Goal: Task Accomplishment & Management: Manage account settings

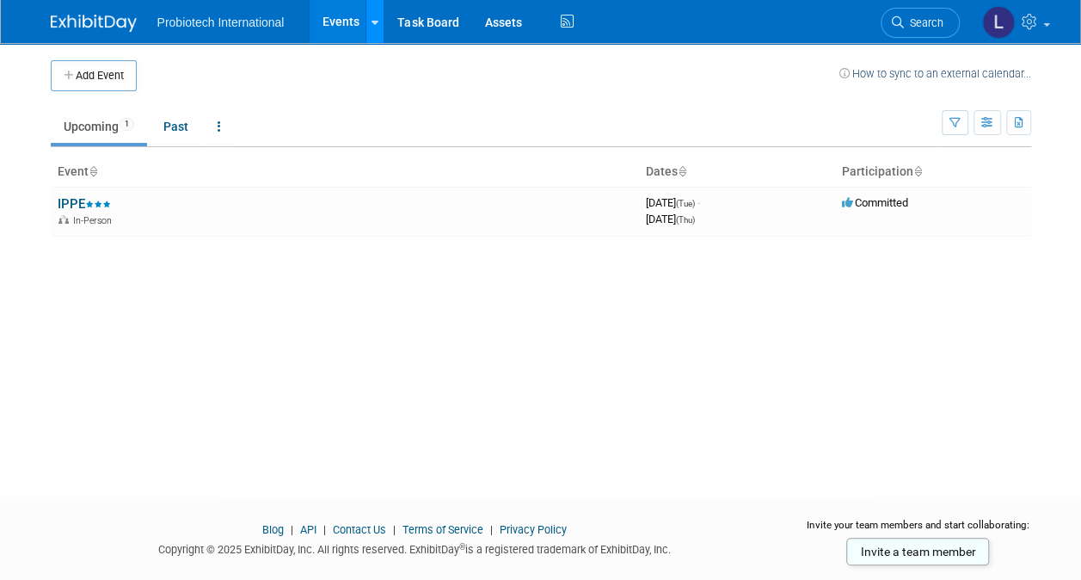
click at [369, 27] on link at bounding box center [374, 21] width 18 height 43
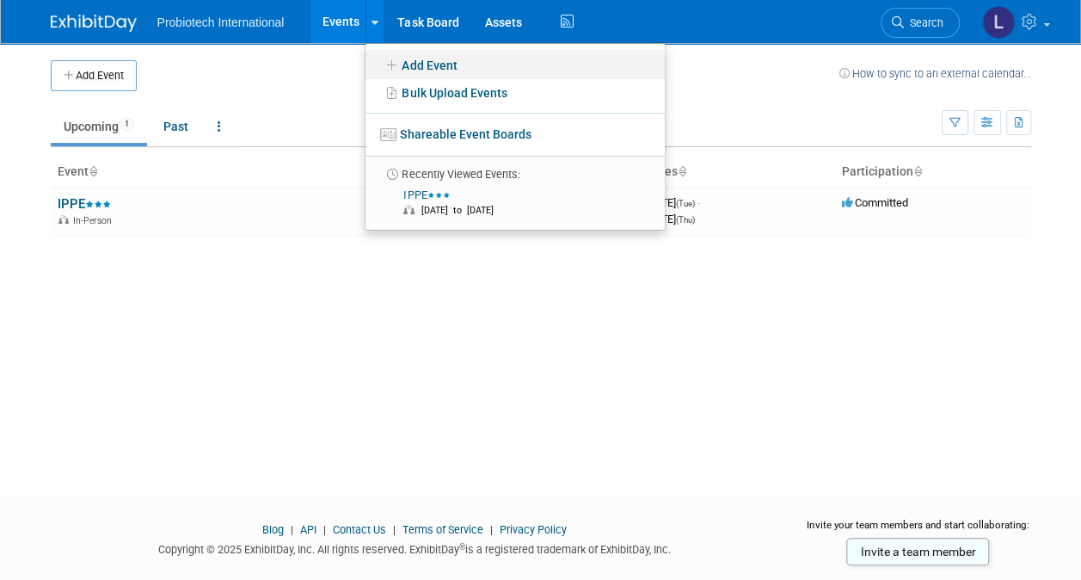
click at [396, 62] on icon at bounding box center [392, 65] width 19 height 12
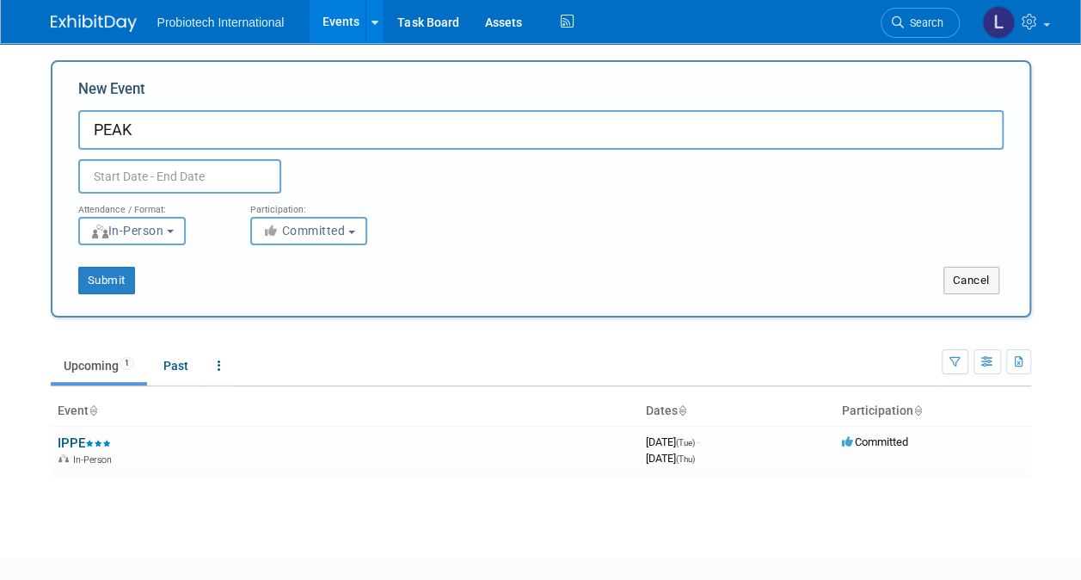
type input "PEAK"
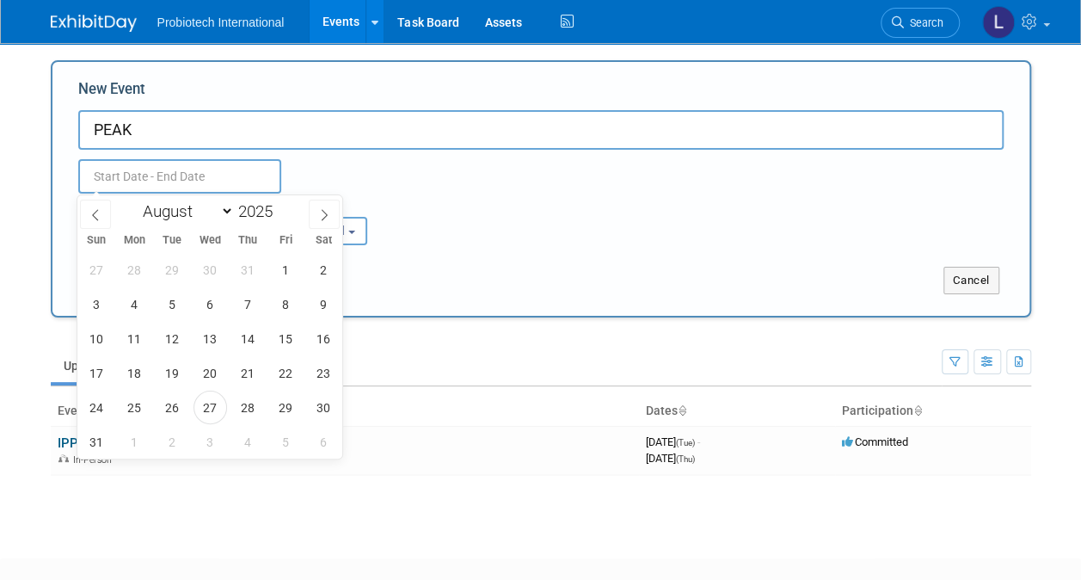
click at [150, 175] on input "text" at bounding box center [179, 176] width 203 height 34
click at [279, 218] on span at bounding box center [279, 217] width 12 height 10
type input "2024"
click at [229, 210] on select "January February March April May June July August September October November De…" at bounding box center [184, 210] width 99 height 21
select select "3"
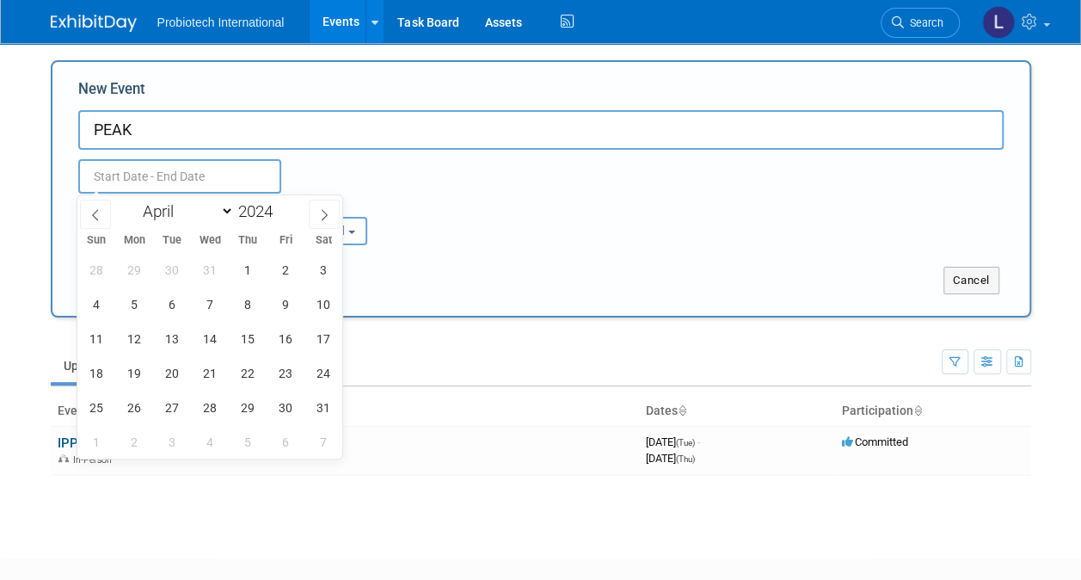
click at [135, 200] on select "January February March April May June July August September October November De…" at bounding box center [184, 210] width 99 height 21
click at [132, 304] on span "8" at bounding box center [135, 304] width 34 height 34
click at [210, 304] on span "10" at bounding box center [210, 304] width 34 height 34
type input "[DATE] to [DATE]"
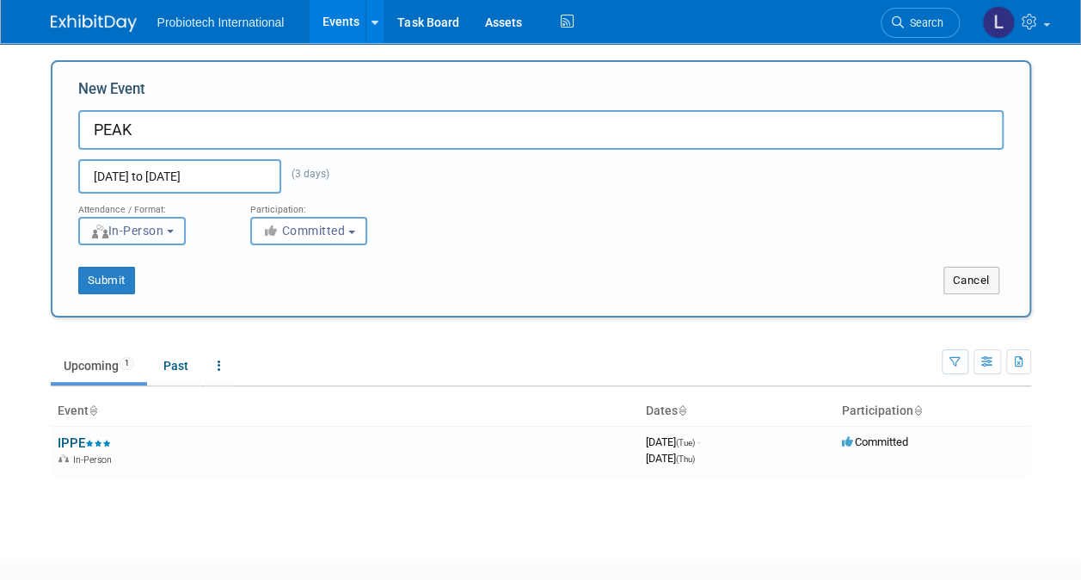
click at [182, 234] on button "In-Person" at bounding box center [131, 231] width 107 height 28
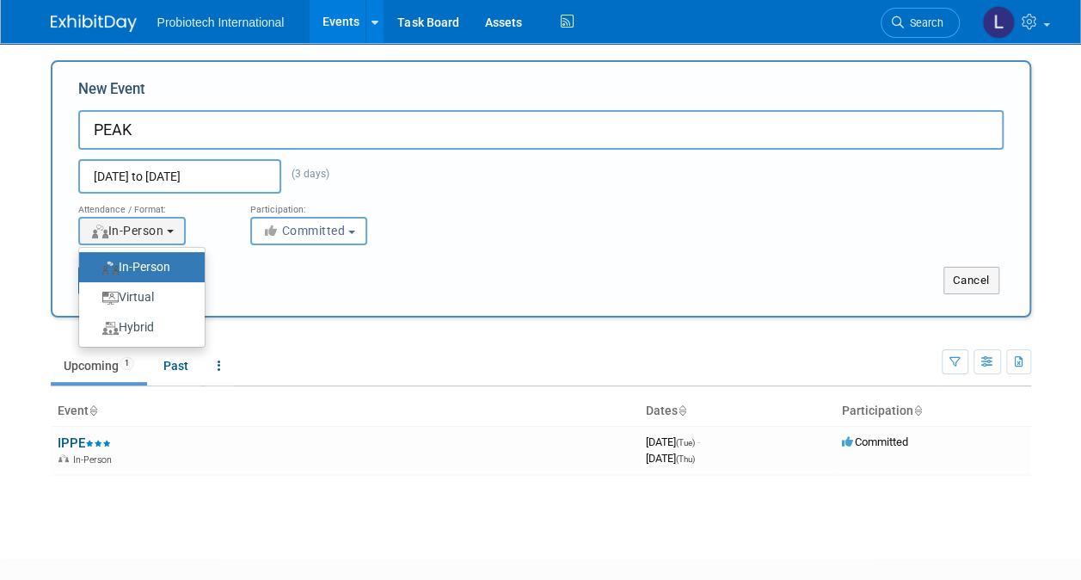
click at [155, 270] on label "In-Person" at bounding box center [138, 266] width 100 height 23
click at [95, 270] on input "In-Person" at bounding box center [88, 266] width 11 height 11
click at [399, 281] on div "Submit" at bounding box center [255, 281] width 407 height 28
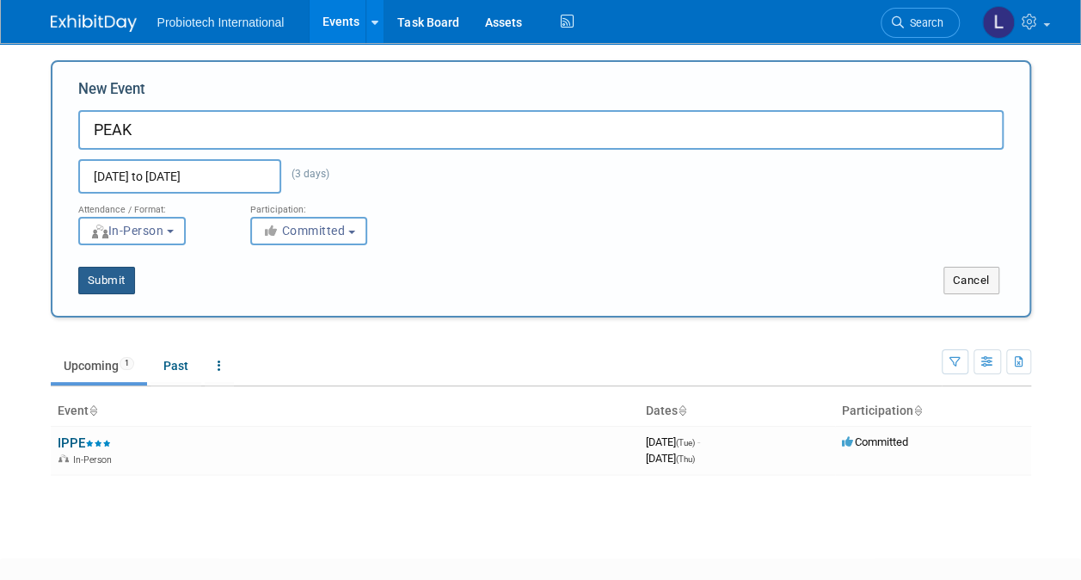
click at [111, 285] on button "Submit" at bounding box center [106, 281] width 57 height 28
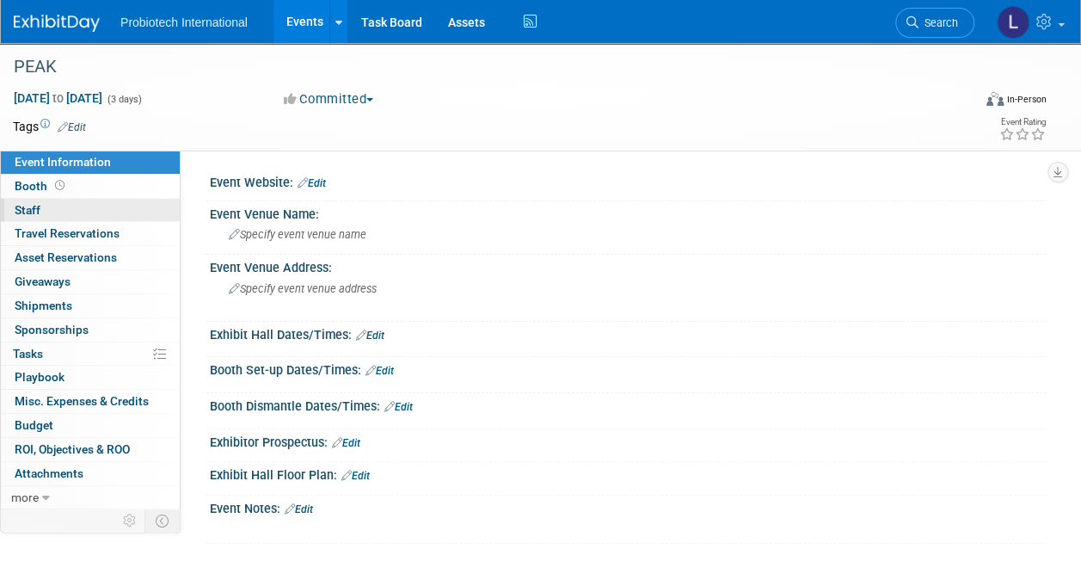
click at [34, 206] on span "Staff 0" at bounding box center [28, 210] width 26 height 14
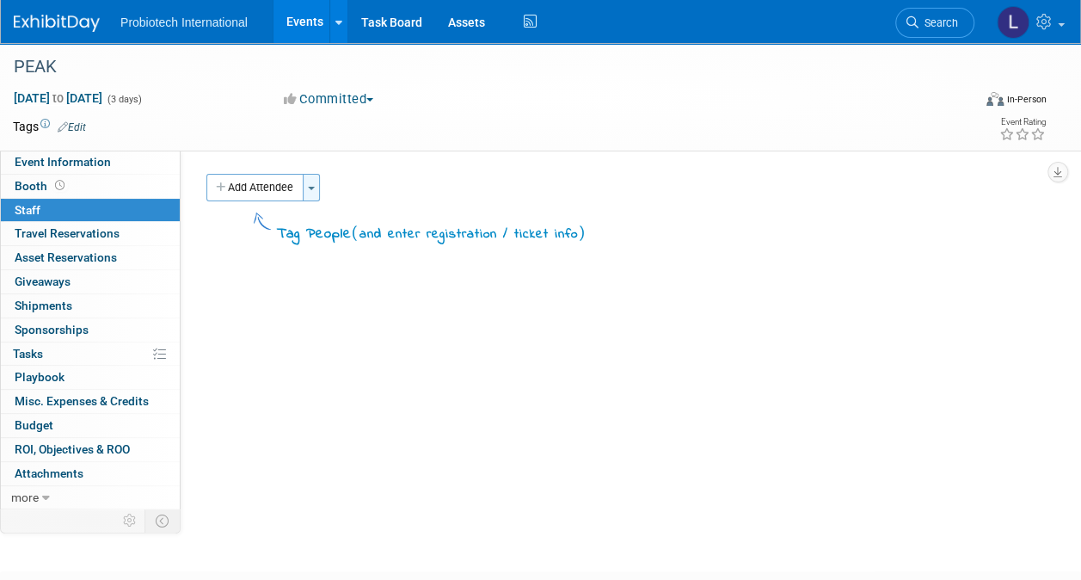
click at [317, 186] on button "Toggle Dropdown" at bounding box center [311, 188] width 17 height 28
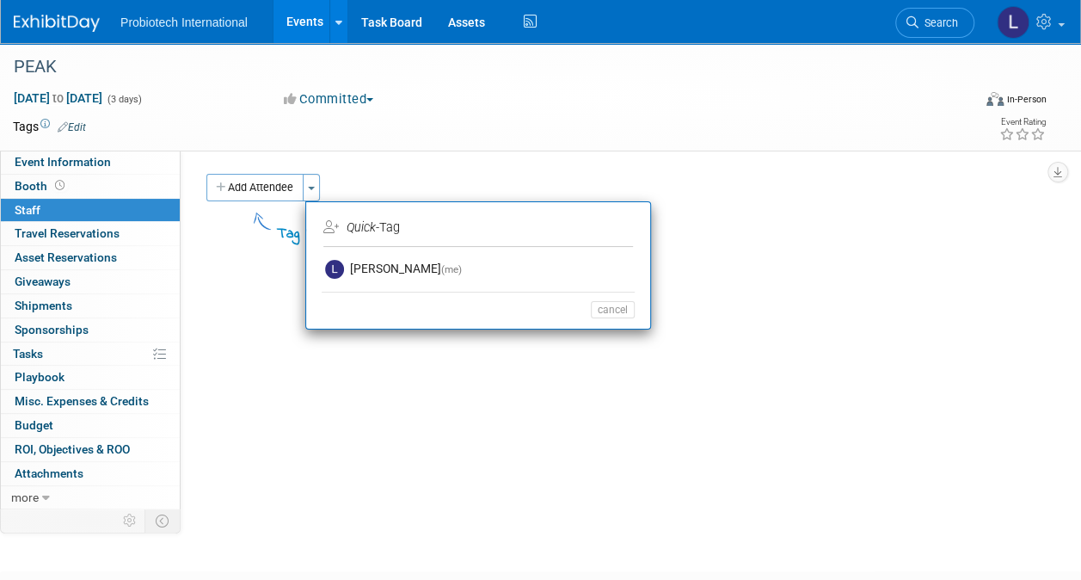
click at [230, 263] on div "Event Website: Edit Event Venue Name: Specify event venue name Event Venue Addr…" at bounding box center [614, 327] width 866 height 355
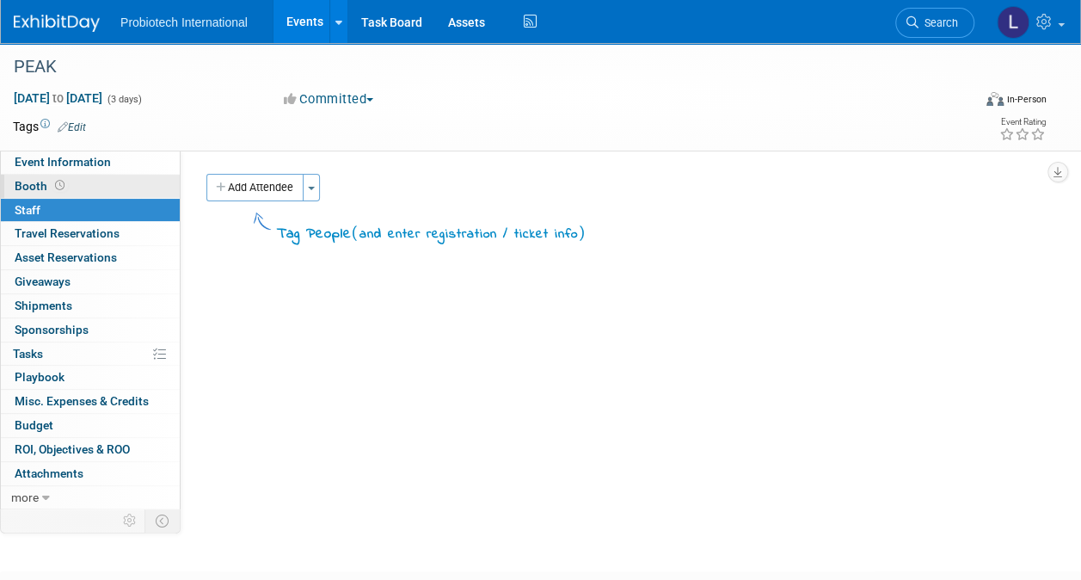
click at [31, 186] on span "Booth" at bounding box center [41, 186] width 53 height 14
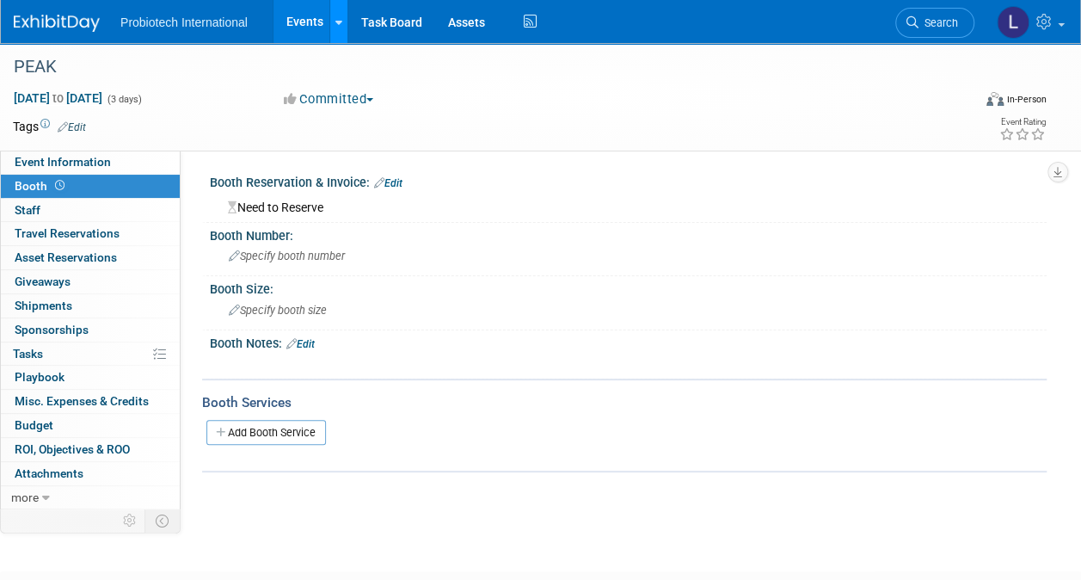
click at [335, 29] on div at bounding box center [338, 21] width 7 height 17
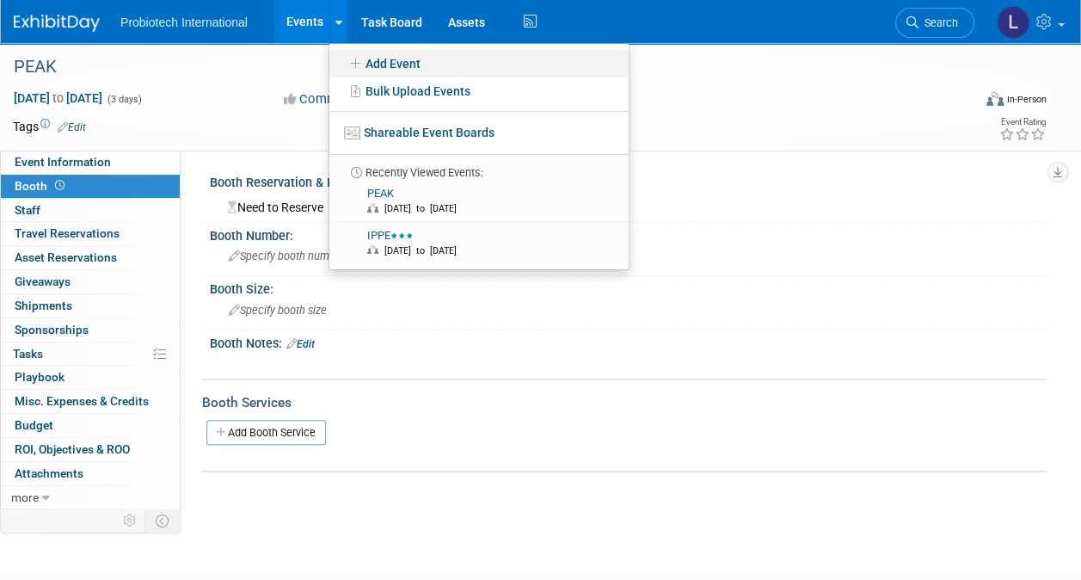
click at [376, 61] on link "Add Event" at bounding box center [478, 64] width 299 height 28
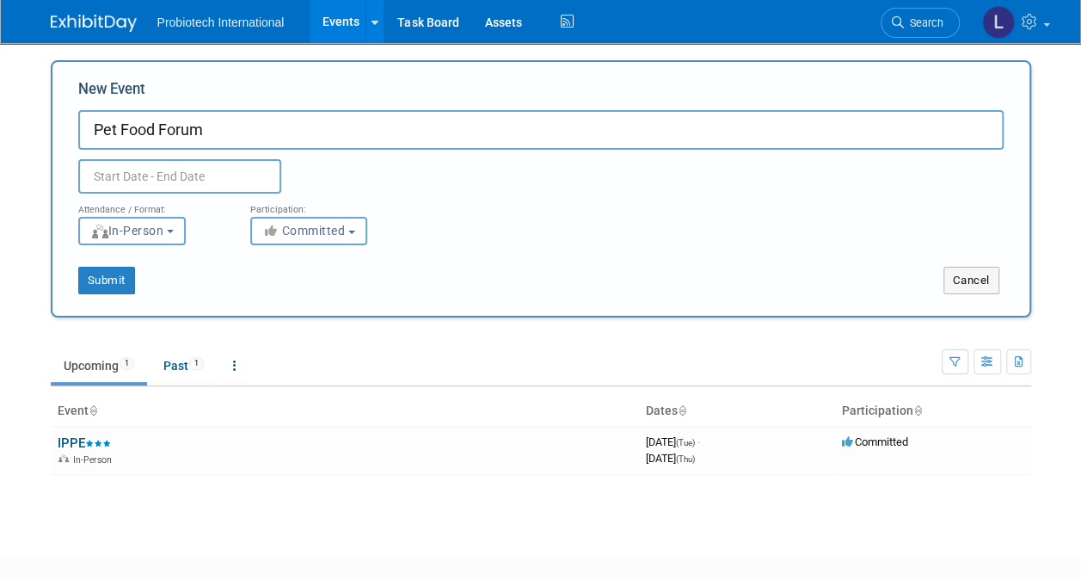
type input "Pet Food Forum"
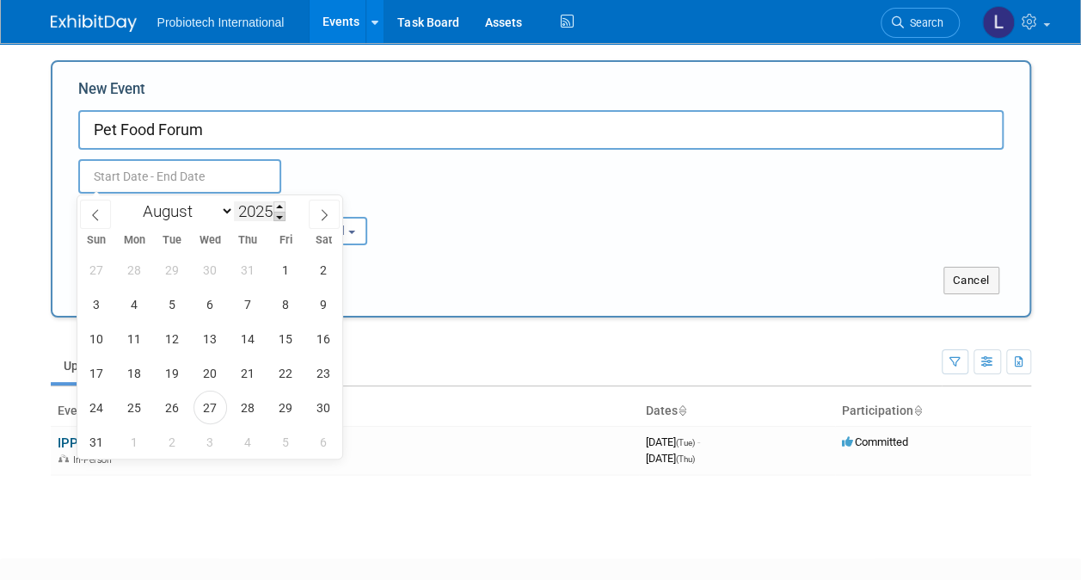
click at [279, 217] on span at bounding box center [279, 217] width 12 height 10
type input "2024"
click at [225, 214] on select "January February March April May June July August September October November De…" at bounding box center [184, 210] width 99 height 21
select select "3"
click at [135, 200] on select "January February March April May June July August September October November De…" at bounding box center [184, 210] width 99 height 21
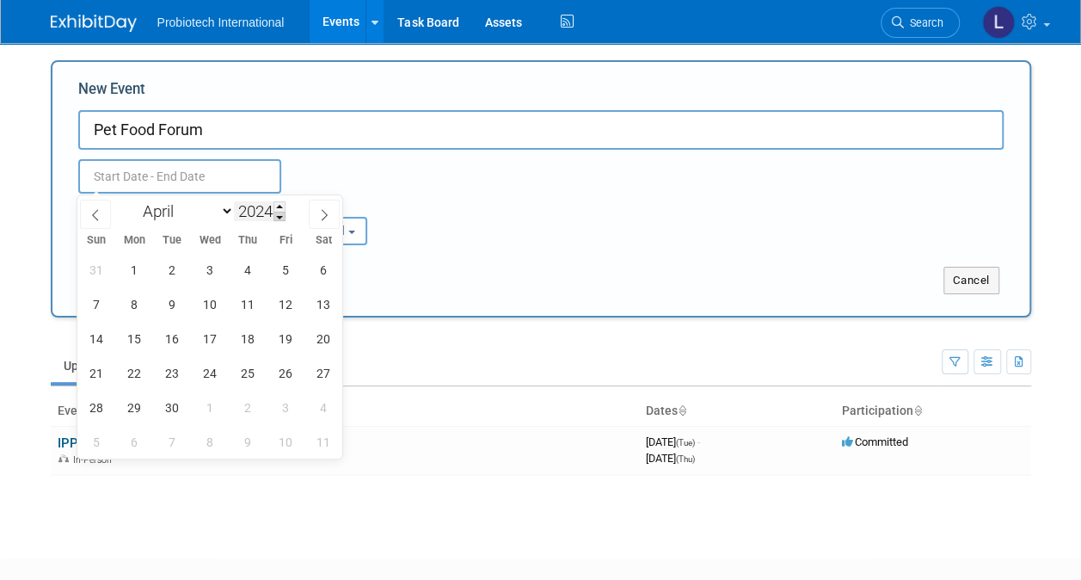
click at [280, 215] on span at bounding box center [279, 217] width 12 height 10
click at [279, 203] on span at bounding box center [279, 206] width 12 height 10
type input "2026"
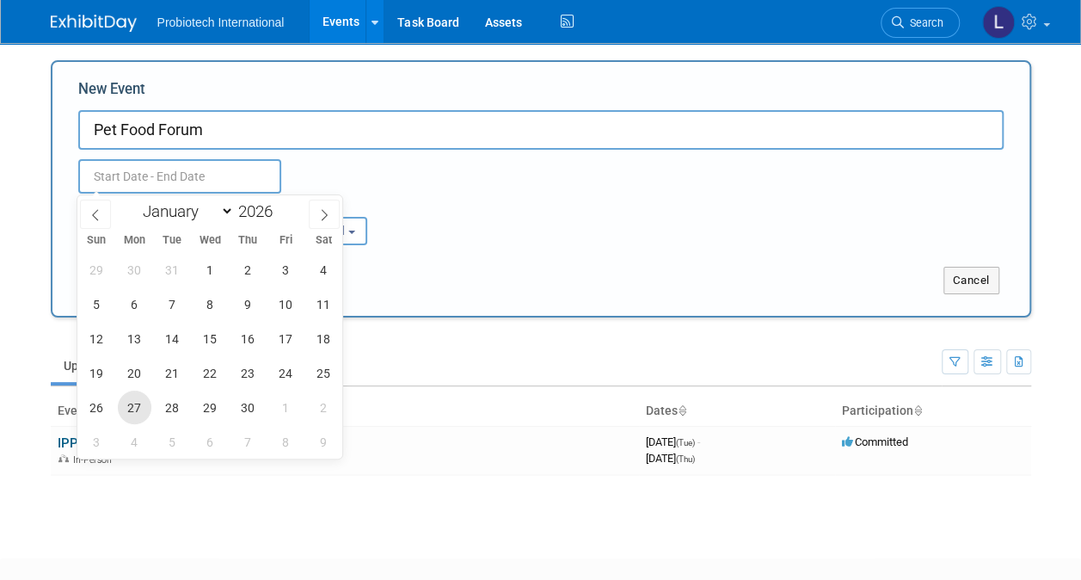
click at [134, 399] on span "27" at bounding box center [135, 407] width 34 height 34
click at [206, 401] on span "29" at bounding box center [210, 407] width 34 height 34
type input "Apr 27, 2026 to Apr 29, 2026"
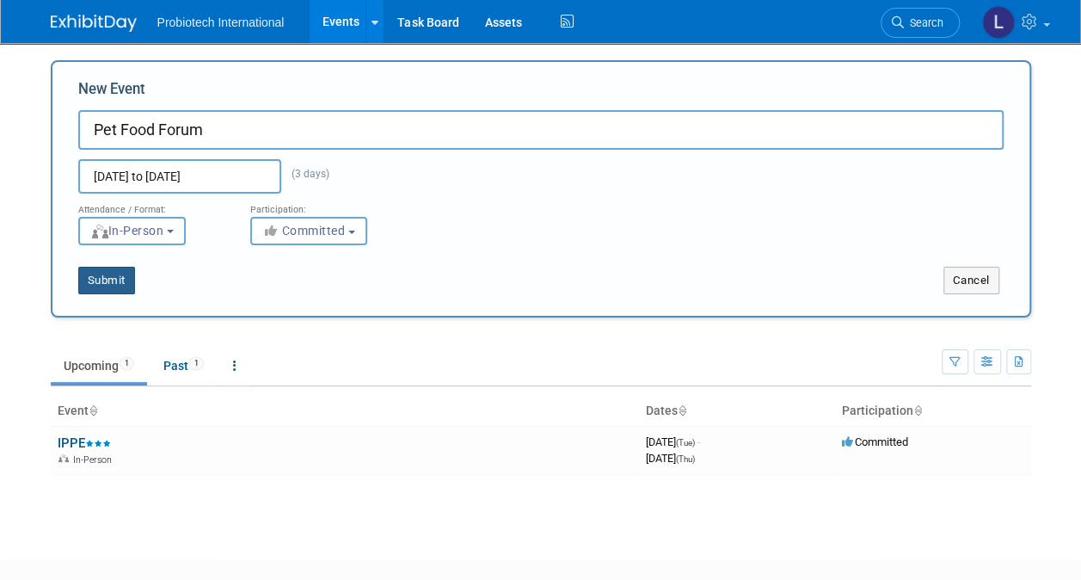
click at [105, 277] on button "Submit" at bounding box center [106, 281] width 57 height 28
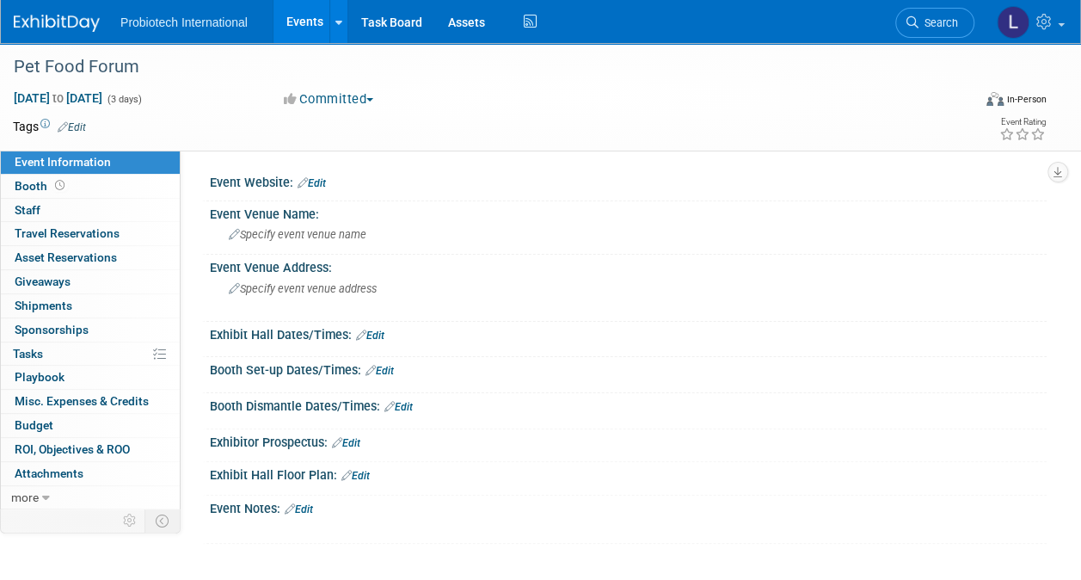
click at [296, 26] on link "Events" at bounding box center [304, 21] width 63 height 43
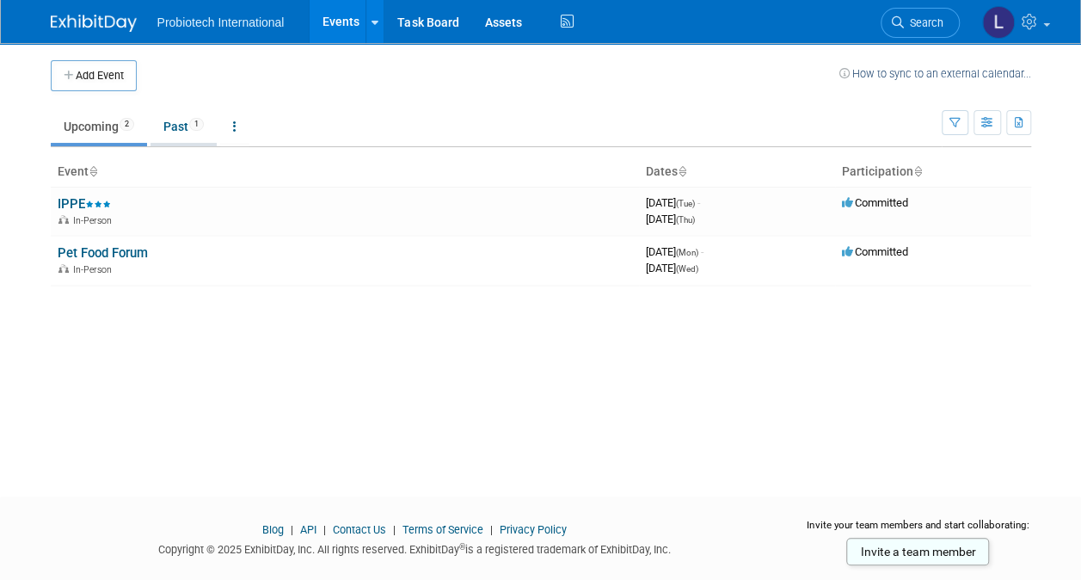
click at [200, 122] on span "1" at bounding box center [196, 124] width 15 height 13
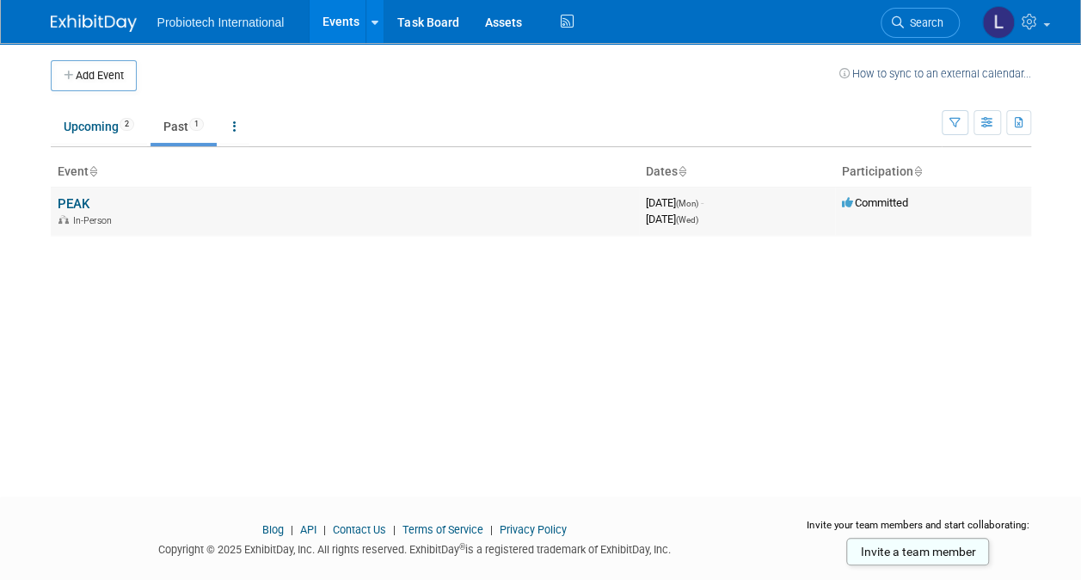
click at [77, 204] on link "PEAK" at bounding box center [74, 203] width 32 height 15
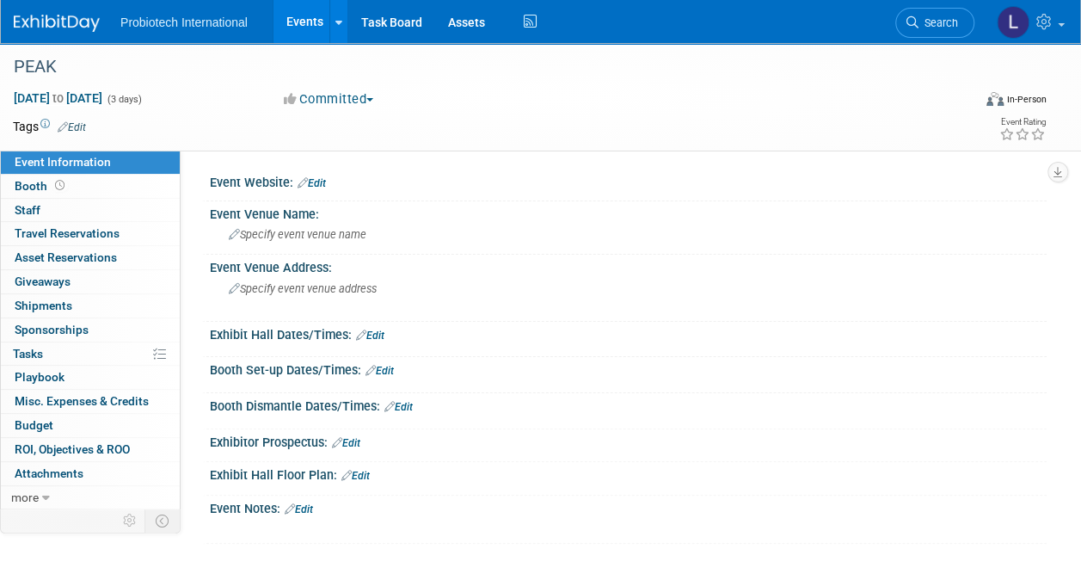
click at [77, 124] on link "Edit" at bounding box center [72, 127] width 28 height 12
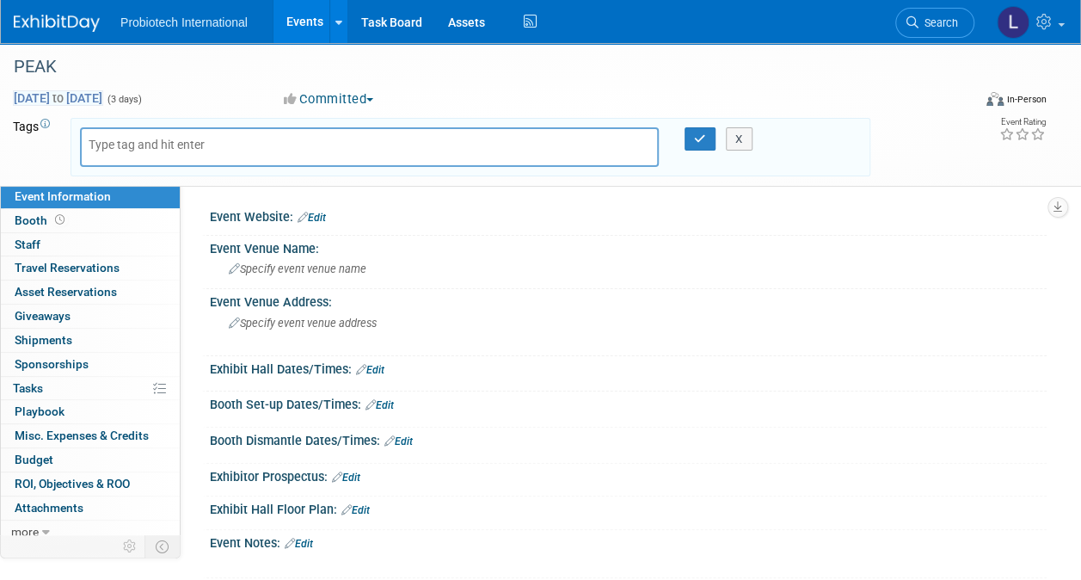
click at [64, 97] on span "[DATE] to [DATE]" at bounding box center [58, 97] width 90 height 15
select select "3"
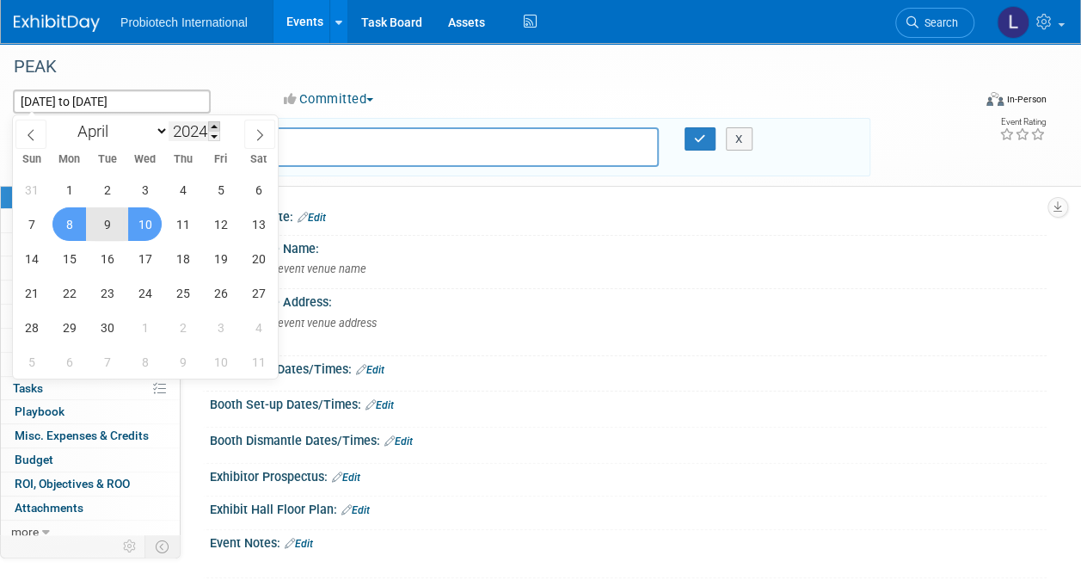
click at [215, 122] on span at bounding box center [214, 126] width 12 height 10
type input "2026"
click at [145, 222] on span "8" at bounding box center [145, 224] width 34 height 34
type input "Apr 8, 2026"
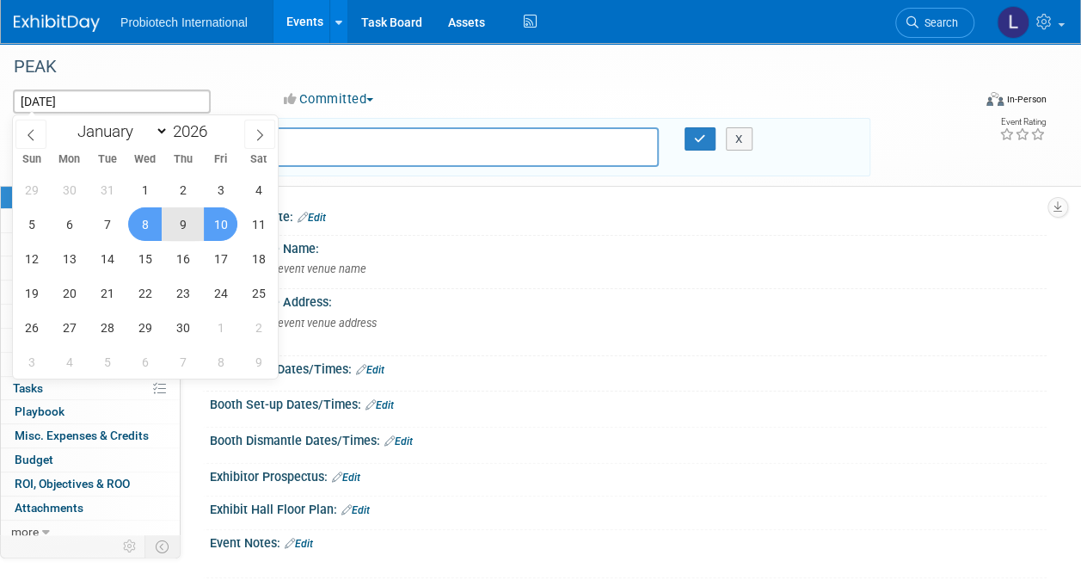
click at [220, 224] on span "10" at bounding box center [221, 224] width 34 height 34
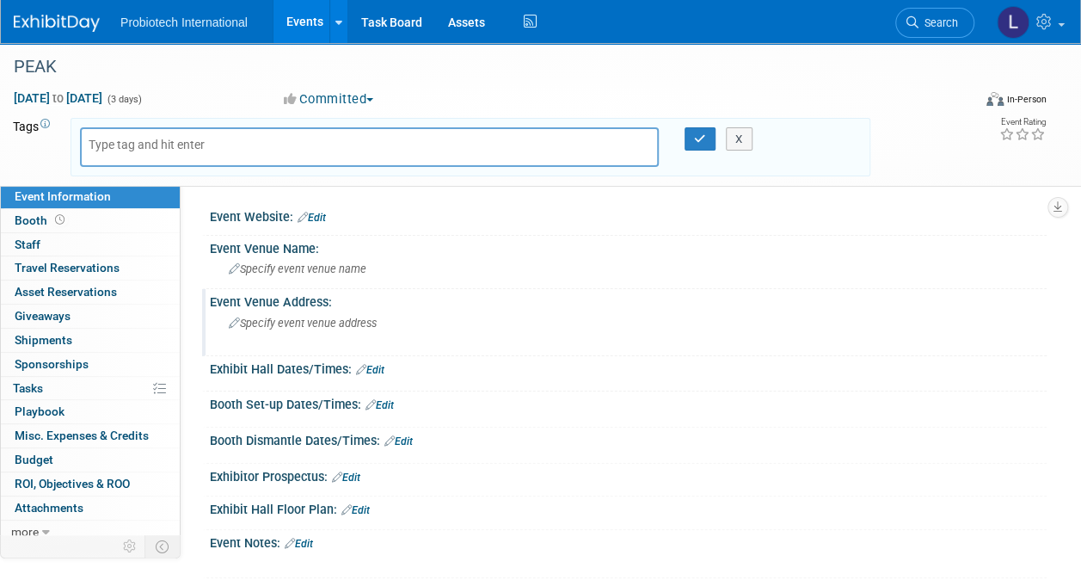
click at [671, 317] on div "Event Venue Address: Specify event venue address" at bounding box center [624, 322] width 844 height 66
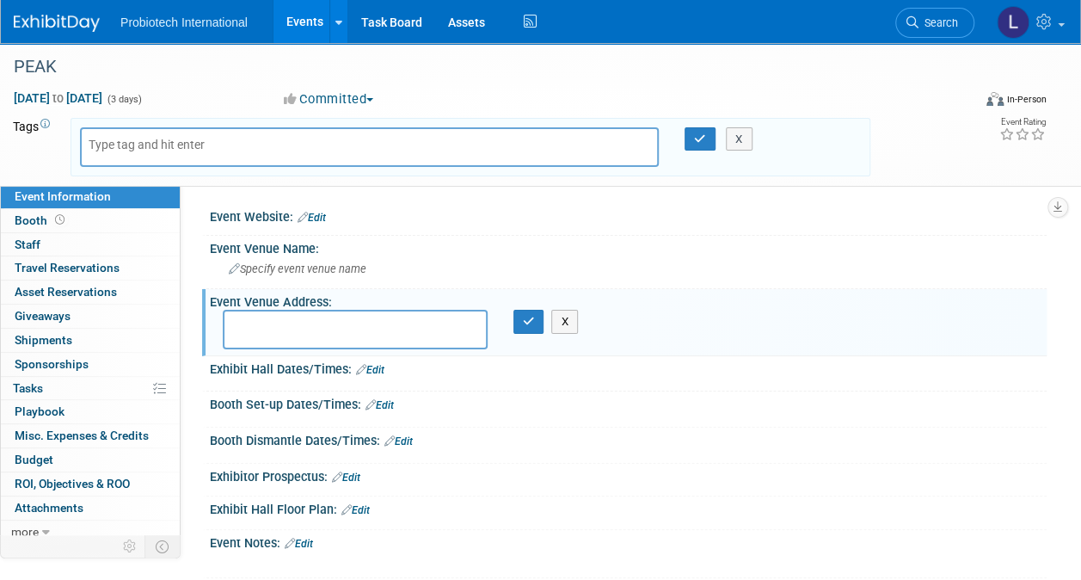
click at [844, 105] on div "Apr 8, 2026 to Apr 10, 2026 (3 days) Apr 8, 2026 to Apr 10, 2026 Committed Comm…" at bounding box center [529, 102] width 1059 height 26
click at [562, 313] on button "X" at bounding box center [564, 322] width 27 height 24
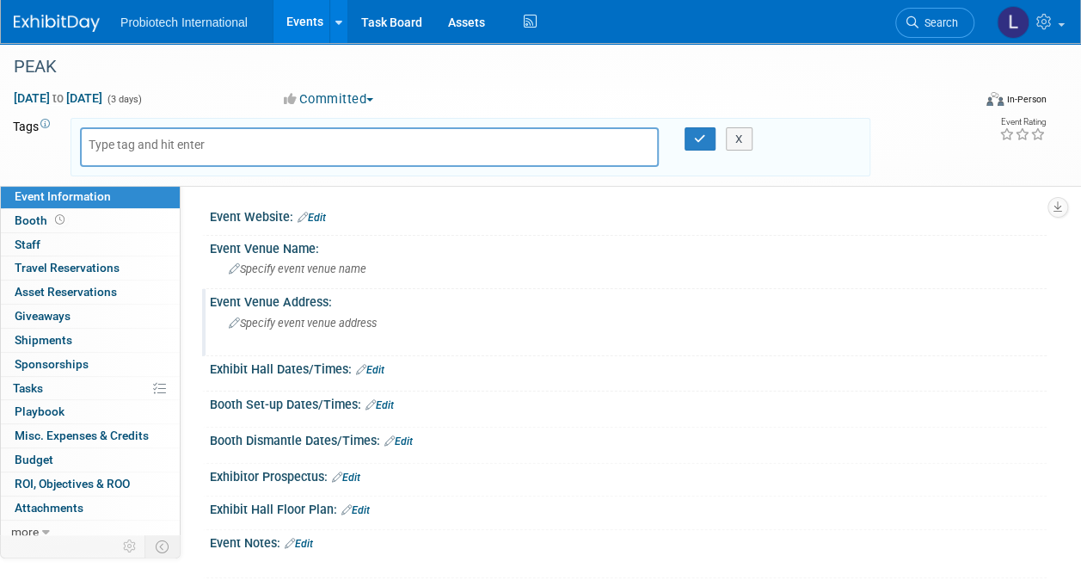
click at [851, 93] on div "Apr 8, 2026 to Apr 10, 2026 (3 days) Apr 8, 2026 to Apr 10, 2026 Committed Comm…" at bounding box center [529, 102] width 1059 height 26
click at [302, 21] on link "Events" at bounding box center [304, 21] width 63 height 43
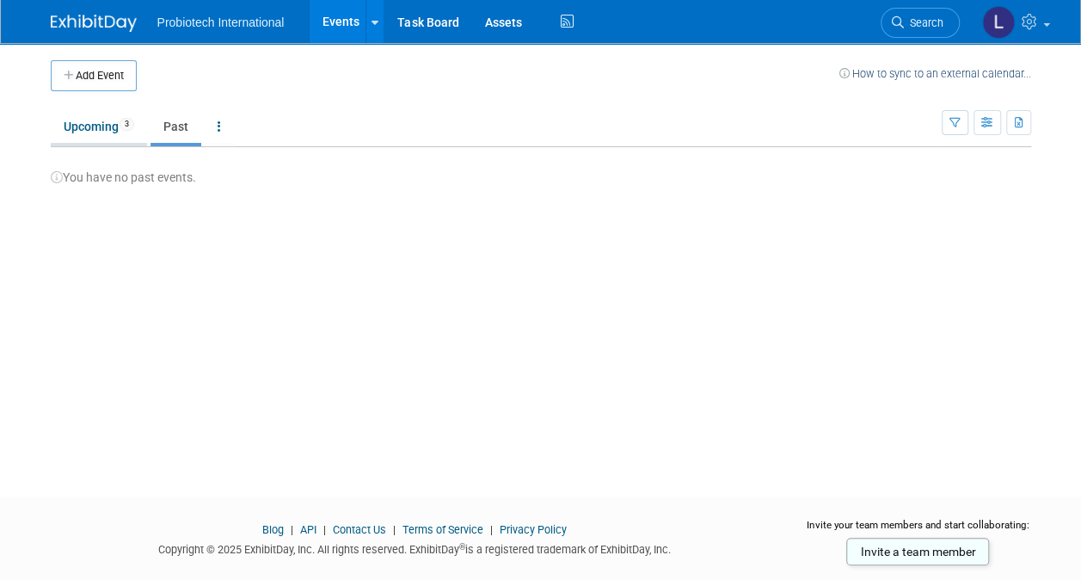
click at [89, 127] on link "Upcoming 3" at bounding box center [99, 126] width 96 height 33
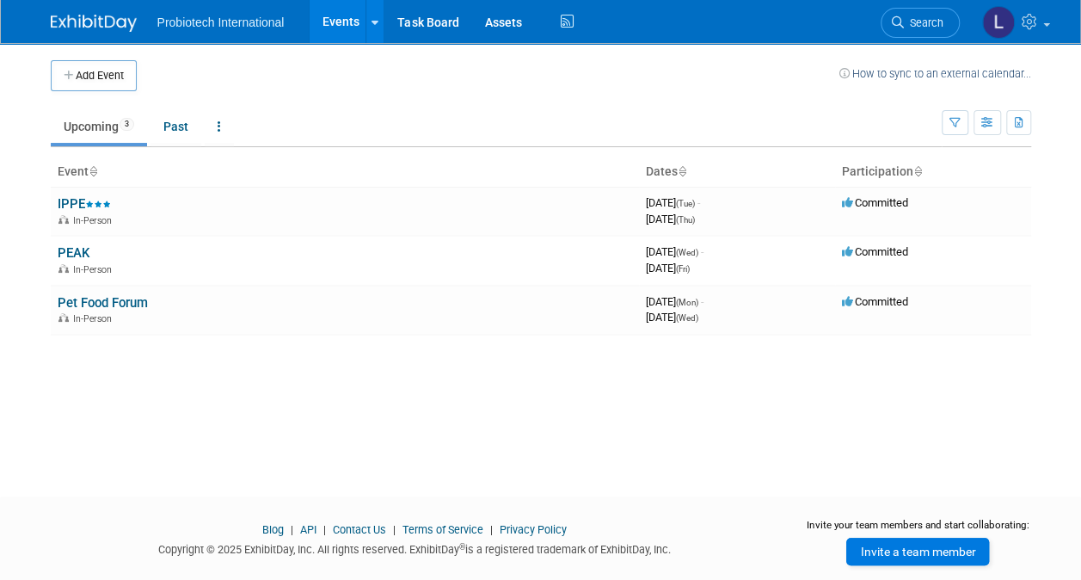
click at [906, 557] on link "Invite a team member" at bounding box center [917, 551] width 143 height 28
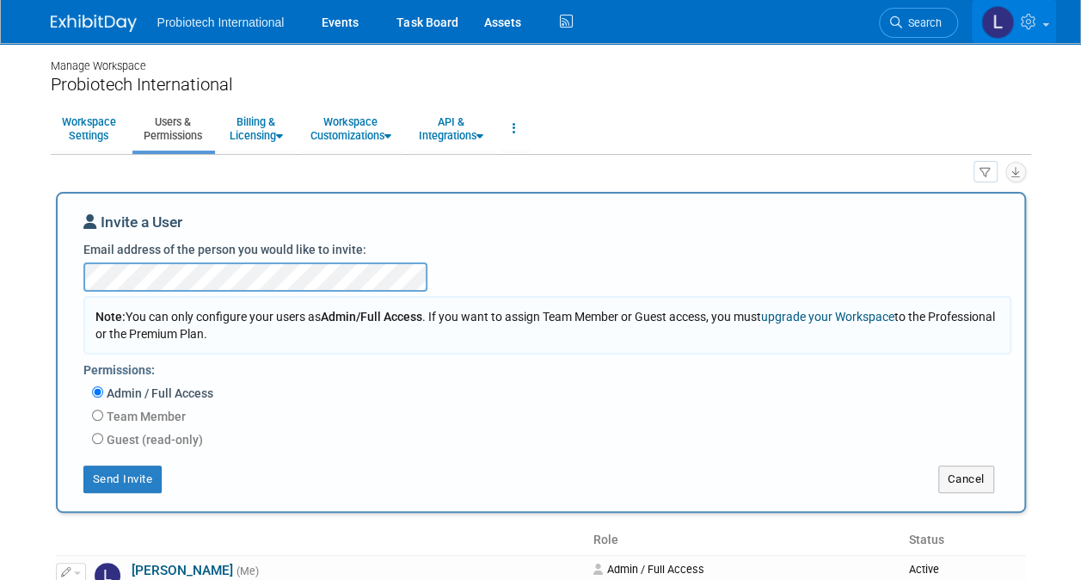
click at [1025, 19] on icon at bounding box center [1031, 21] width 20 height 15
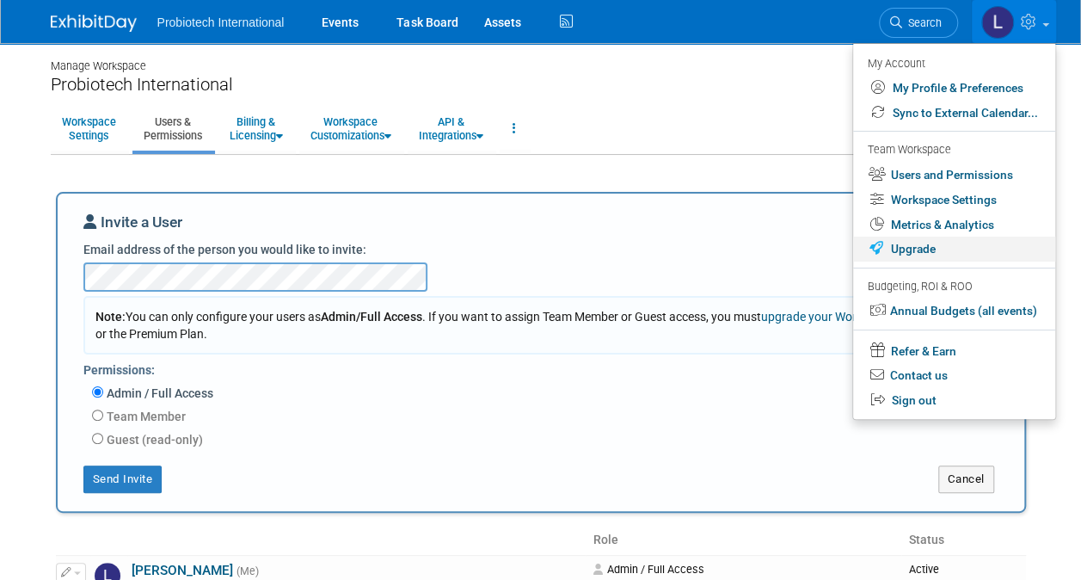
click at [914, 248] on link "Upgrade" at bounding box center [954, 248] width 202 height 25
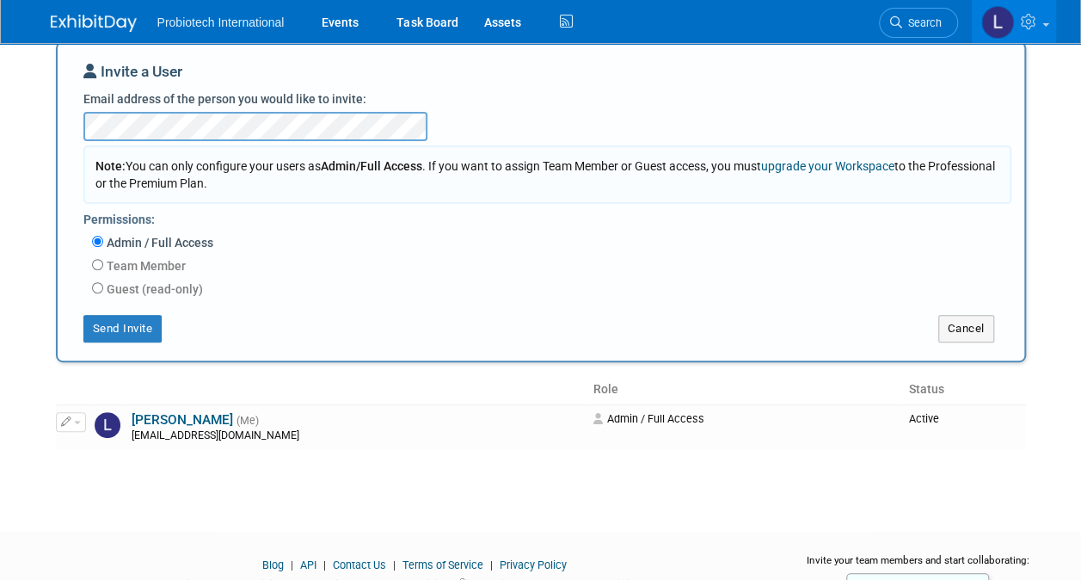
scroll to position [172, 0]
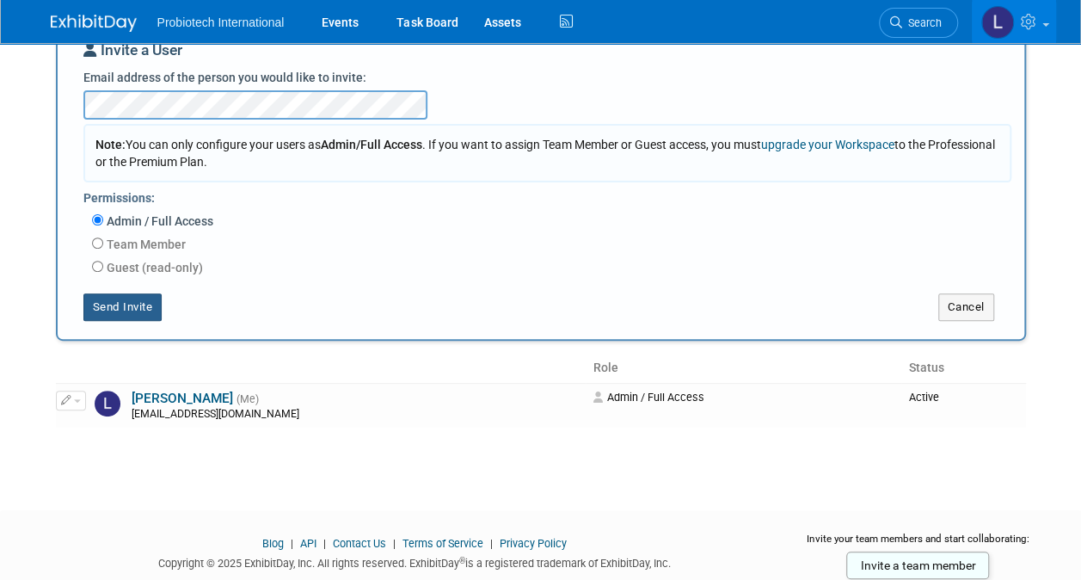
click at [129, 304] on button "Send Invite" at bounding box center [122, 307] width 79 height 28
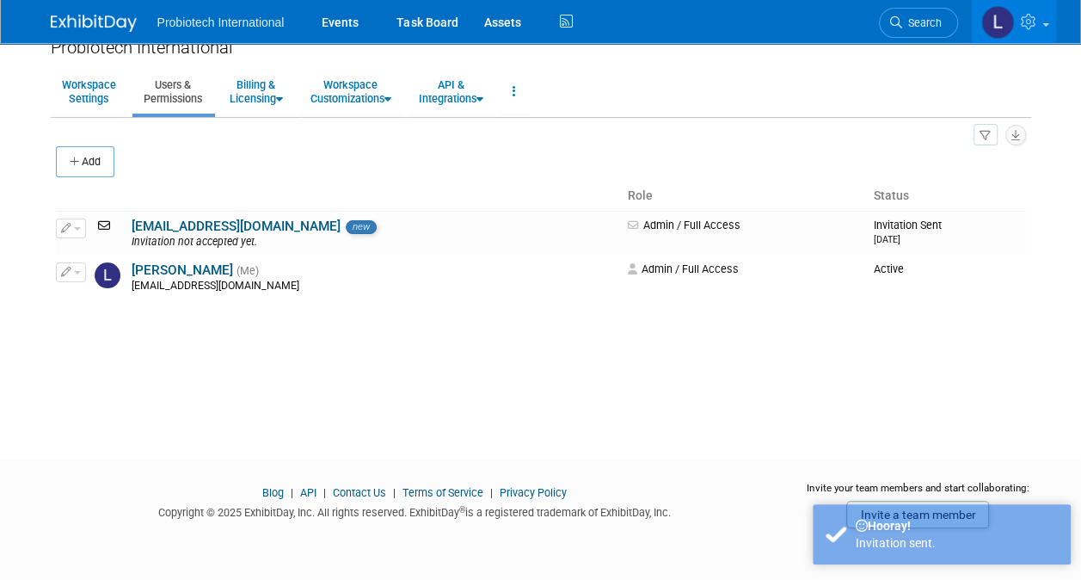
scroll to position [37, 0]
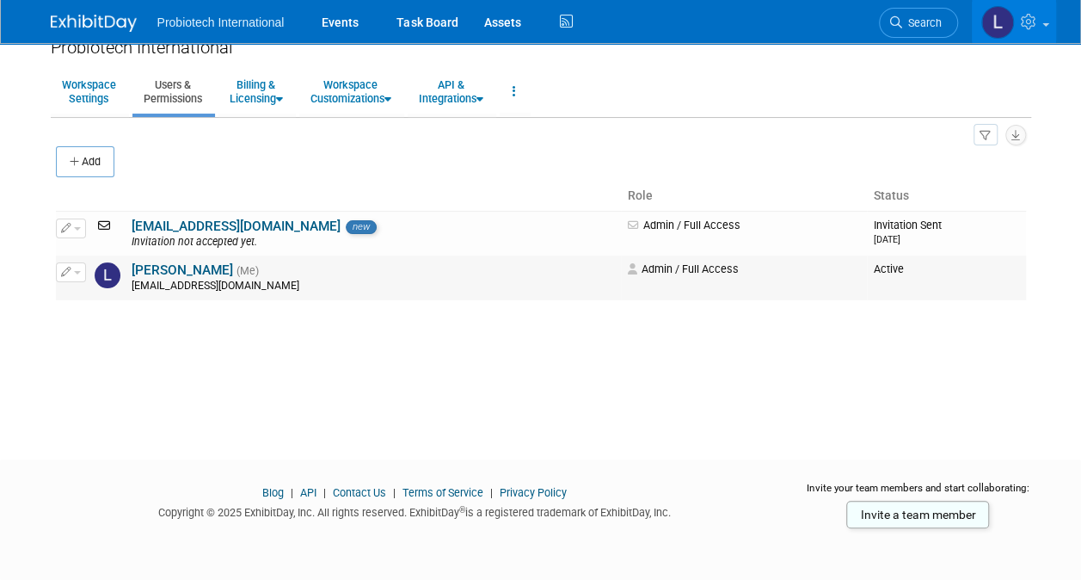
click at [77, 268] on button "button" at bounding box center [71, 271] width 30 height 19
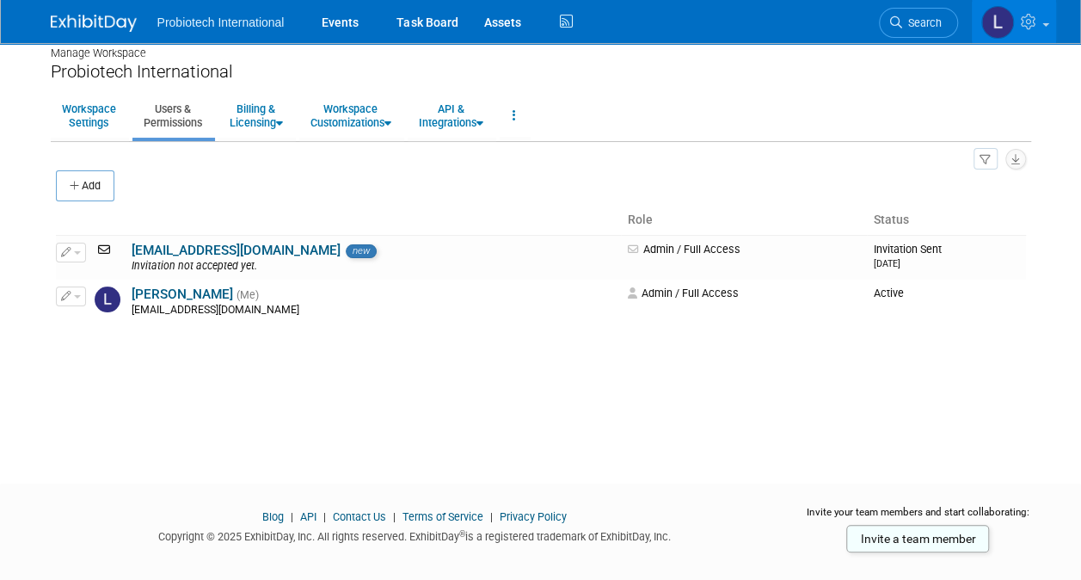
scroll to position [0, 0]
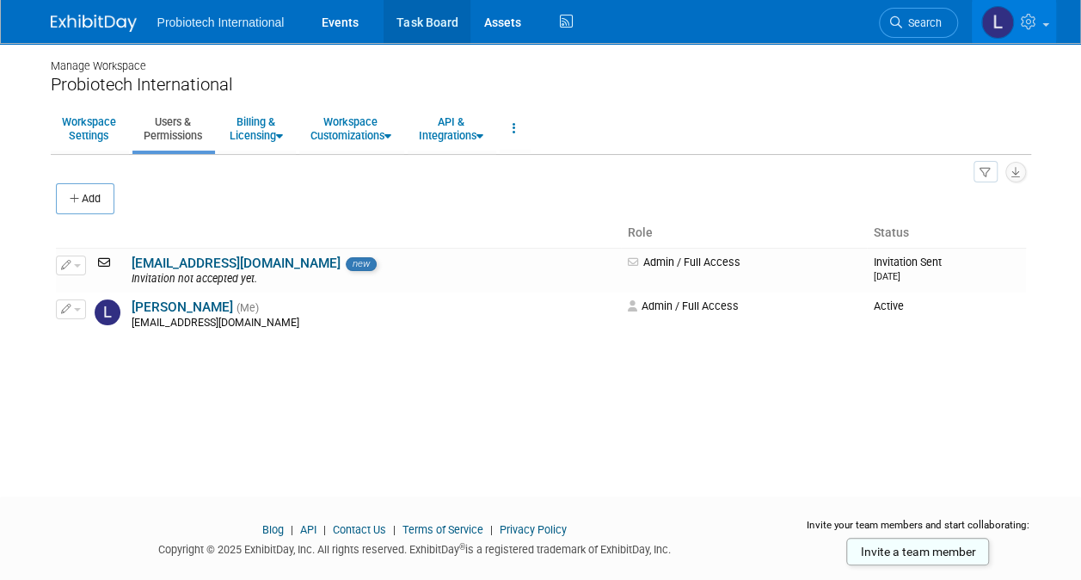
click at [422, 24] on link "Task Board" at bounding box center [427, 21] width 87 height 43
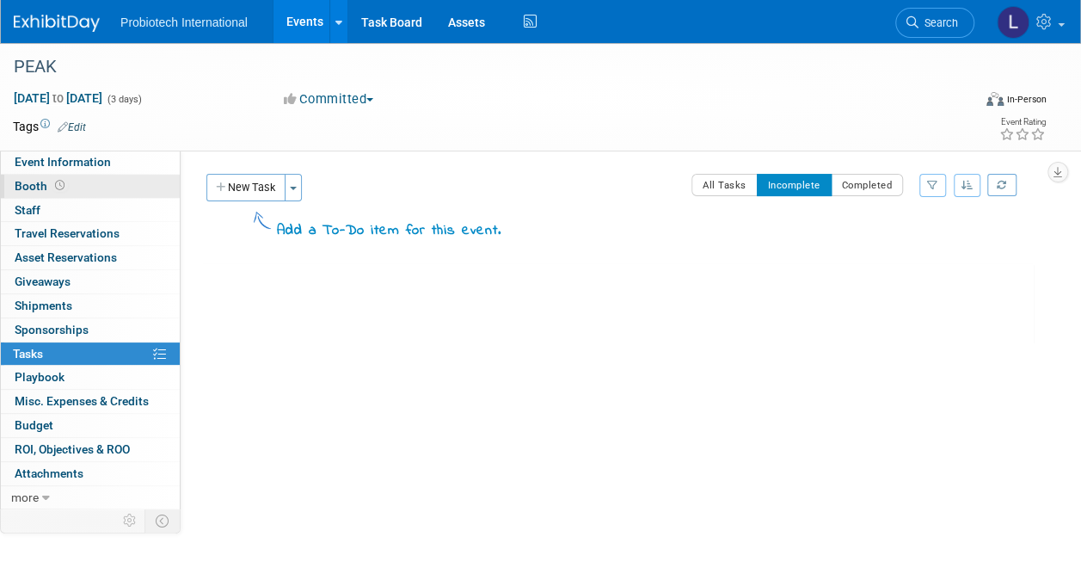
click at [40, 187] on span "Booth" at bounding box center [41, 186] width 53 height 14
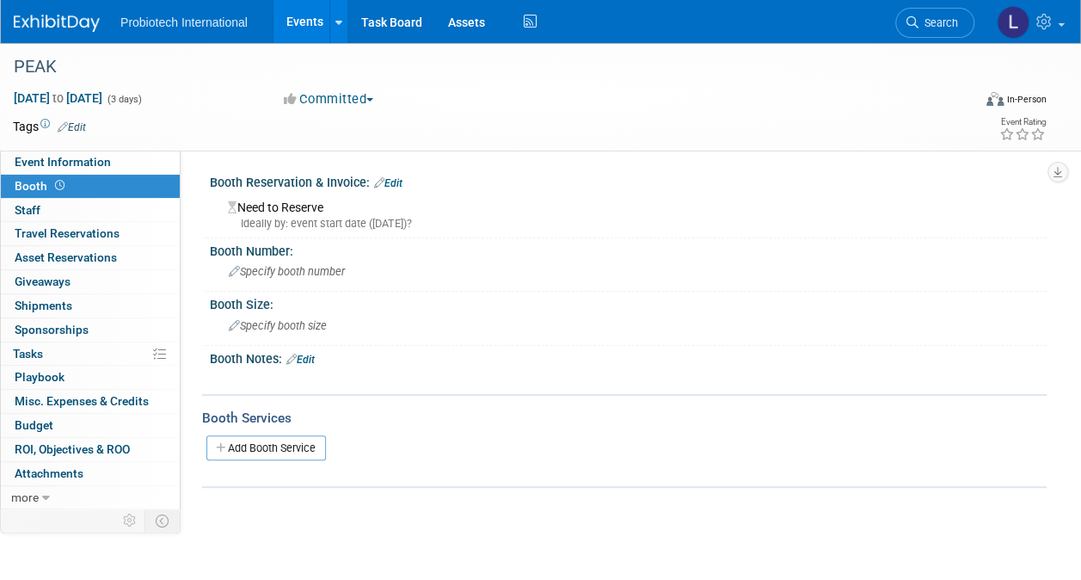
click at [402, 181] on link "Edit" at bounding box center [388, 183] width 28 height 12
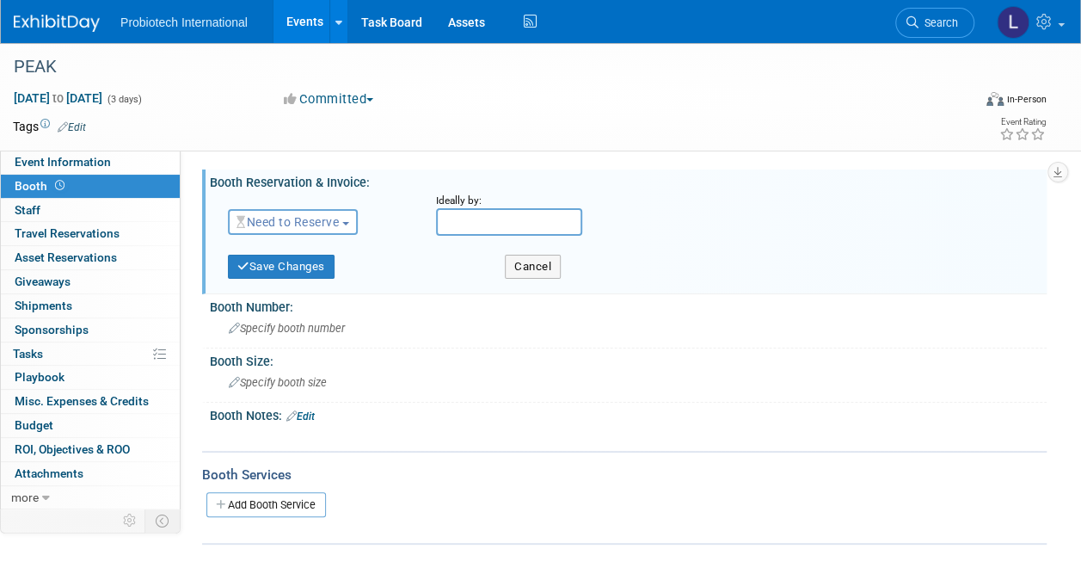
click at [349, 224] on span "button" at bounding box center [345, 223] width 7 height 3
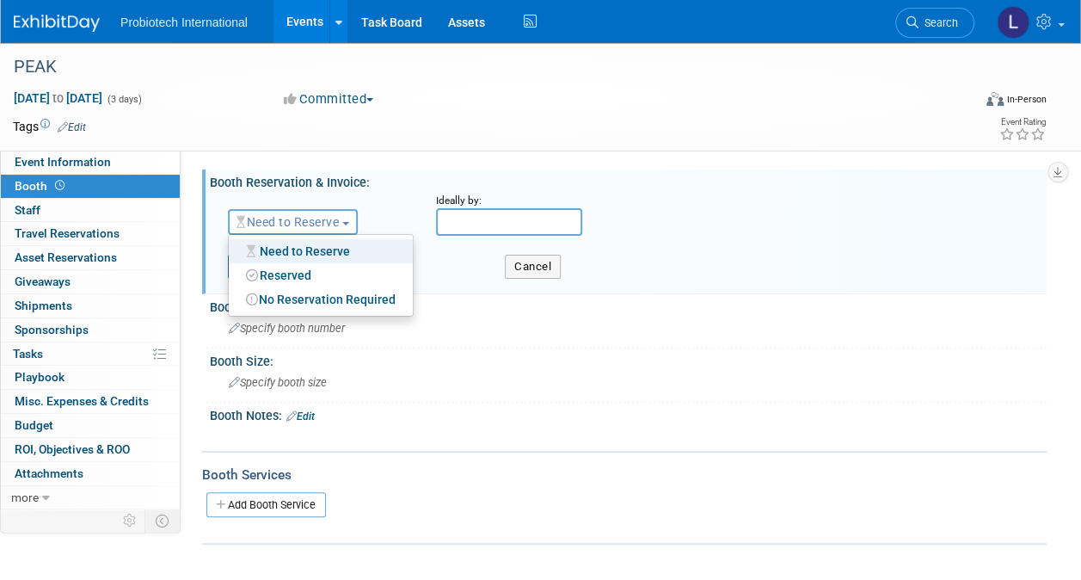
click at [349, 224] on span "button" at bounding box center [345, 223] width 7 height 3
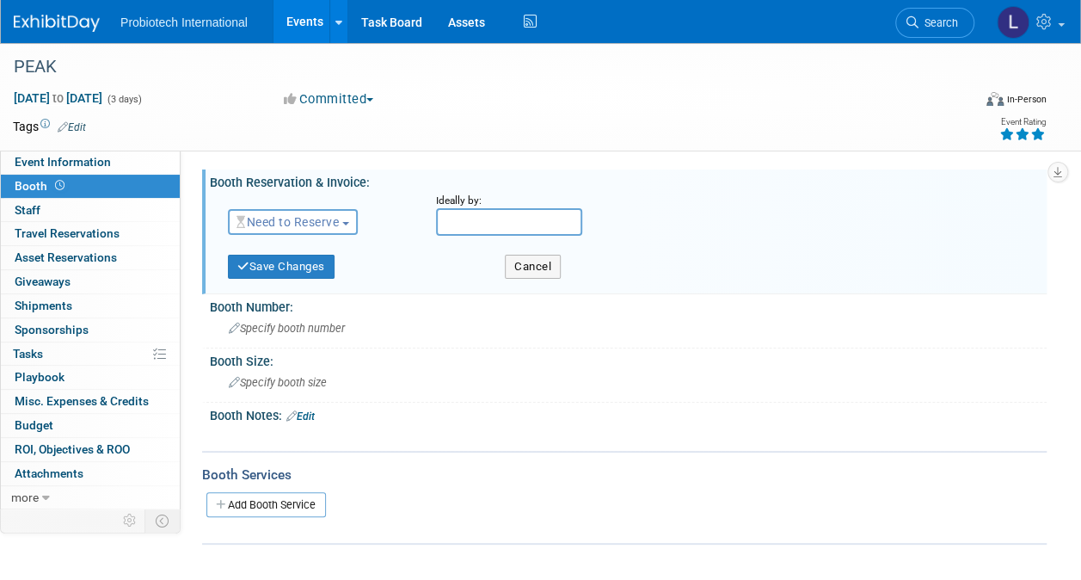
click at [1041, 131] on icon at bounding box center [1037, 134] width 15 height 12
click at [351, 218] on button "Need to Reserve" at bounding box center [293, 222] width 130 height 26
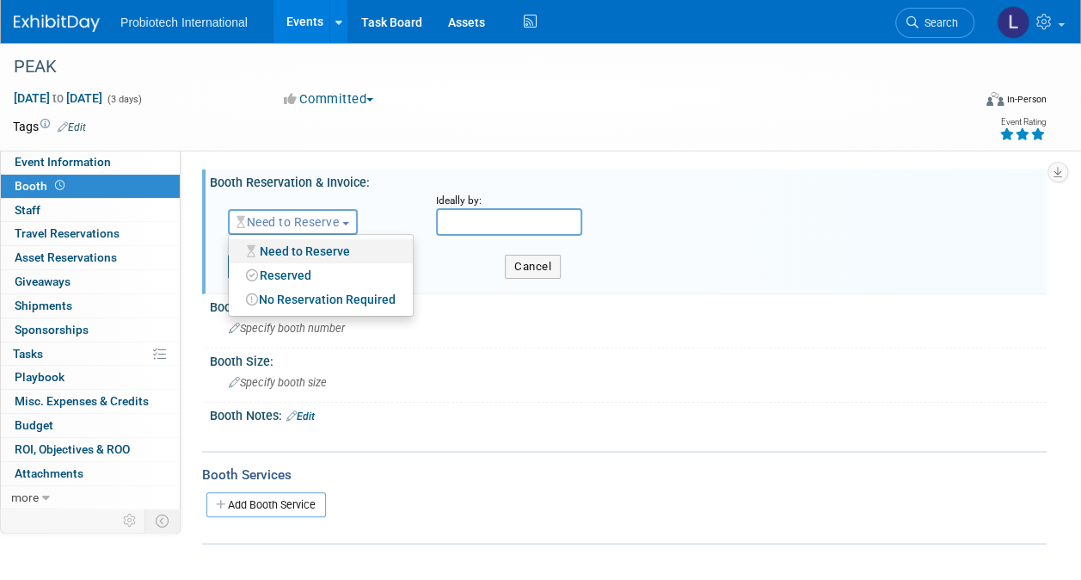
click at [327, 251] on link "Need to Reserve" at bounding box center [321, 251] width 184 height 24
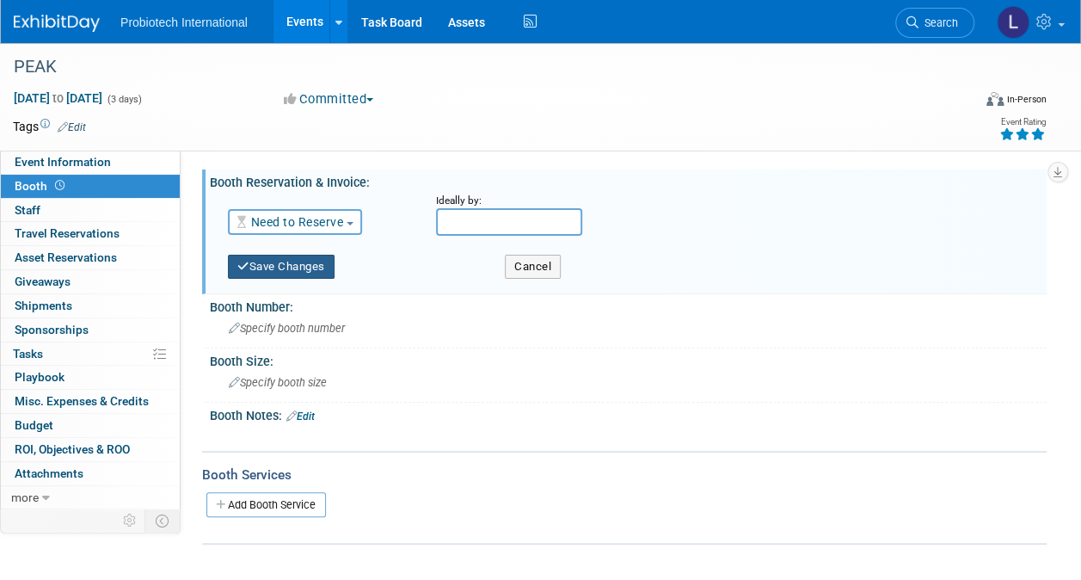
click at [271, 271] on button "Save Changes" at bounding box center [281, 267] width 107 height 24
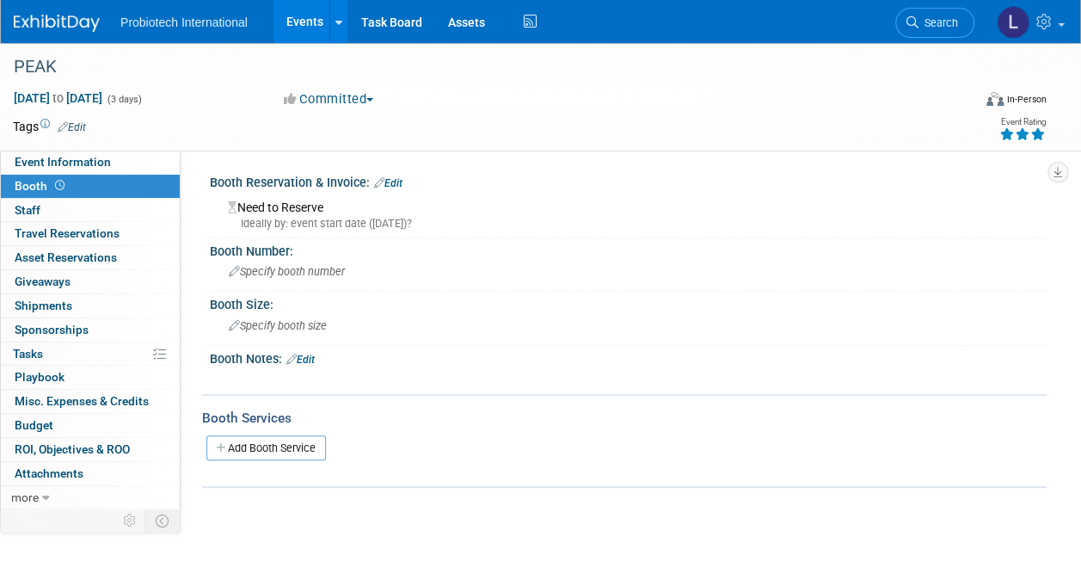
click at [310, 357] on link "Edit" at bounding box center [300, 359] width 28 height 12
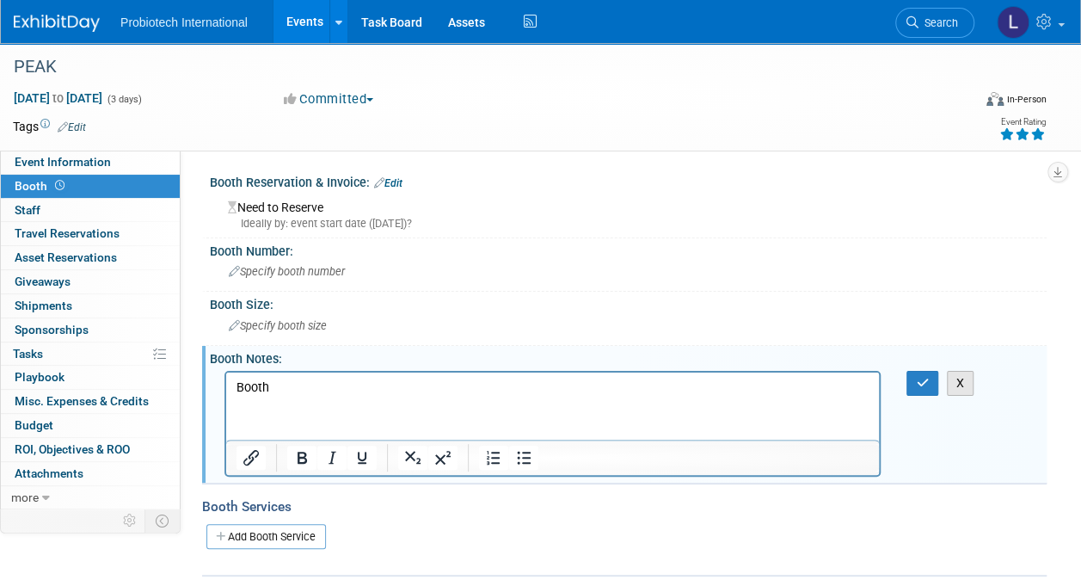
click at [960, 383] on button "X" at bounding box center [961, 383] width 28 height 25
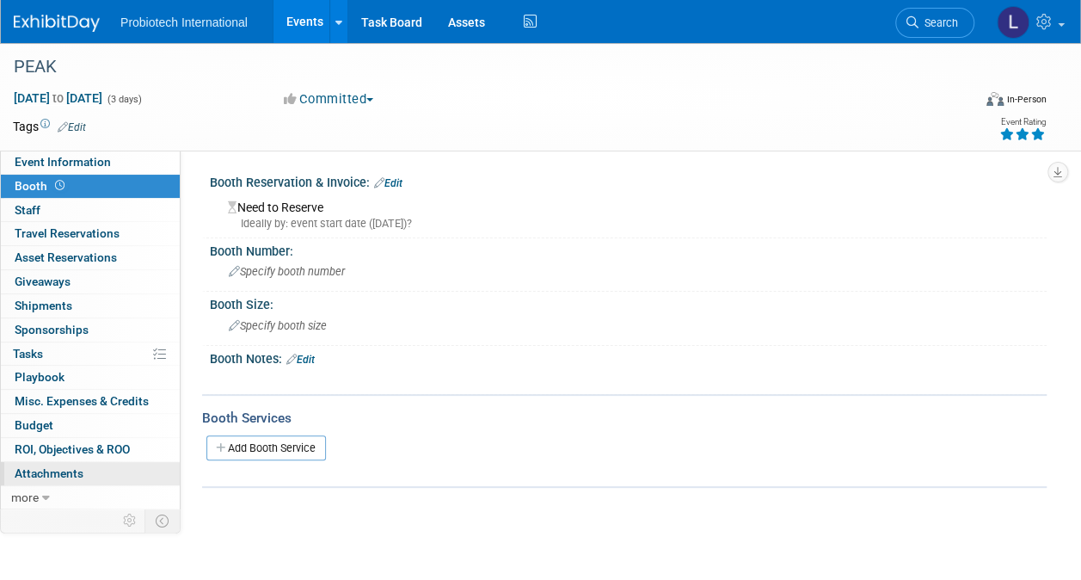
click at [57, 466] on span "Attachments 0" at bounding box center [49, 473] width 69 height 14
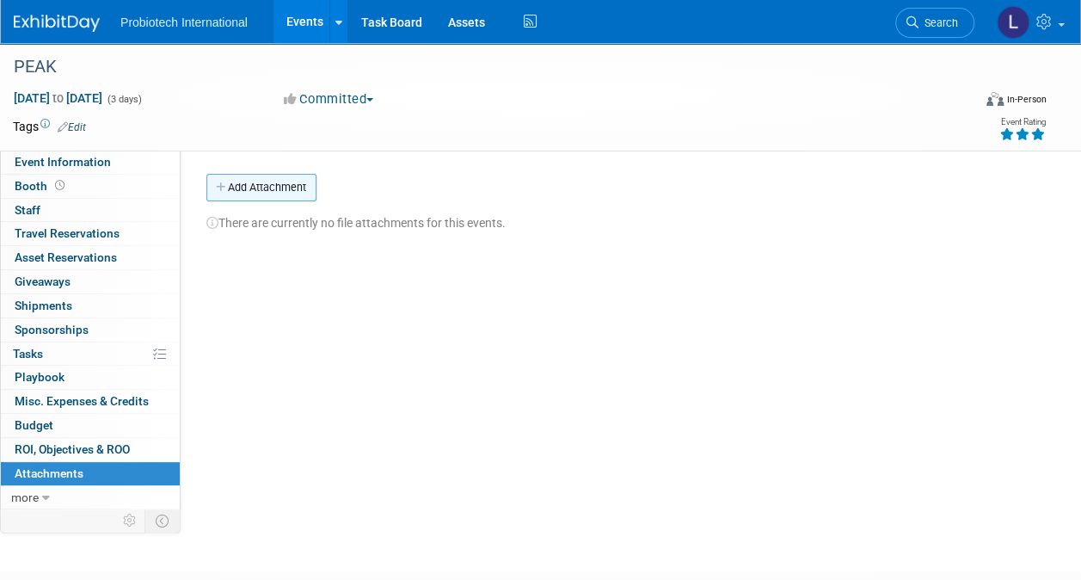
click at [278, 187] on button "Add Attachment" at bounding box center [261, 188] width 110 height 28
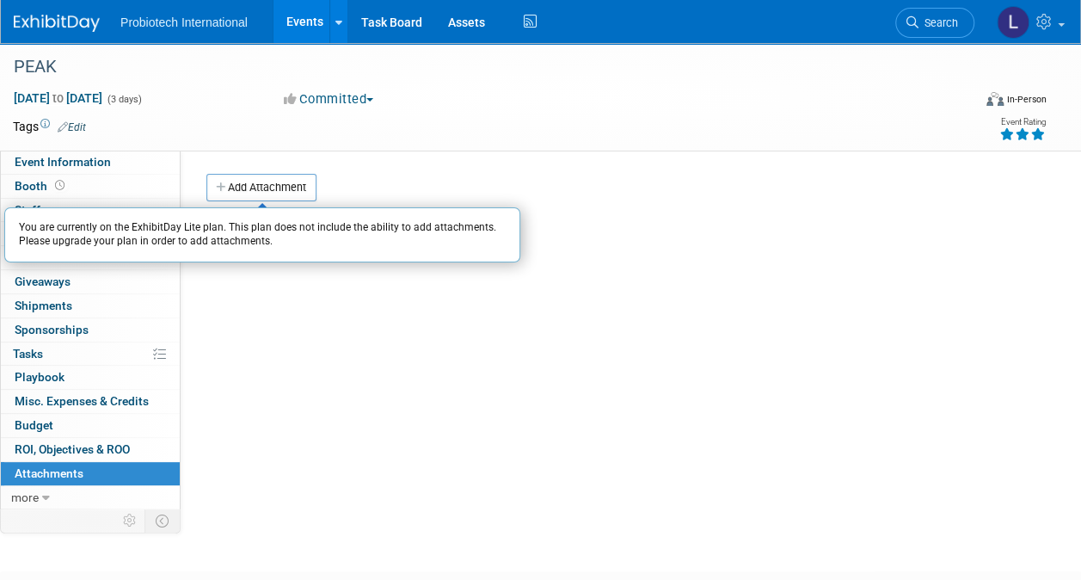
click at [355, 330] on div "Event Website: Edit Event Venue Name: Specify event venue name Event Venue Addr…" at bounding box center [614, 327] width 866 height 355
